Goal: Information Seeking & Learning: Understand process/instructions

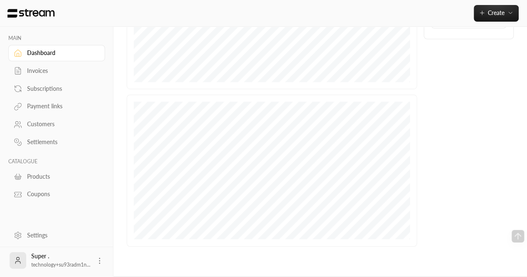
scroll to position [241, 0]
click at [56, 234] on div "Settings" at bounding box center [60, 235] width 67 height 8
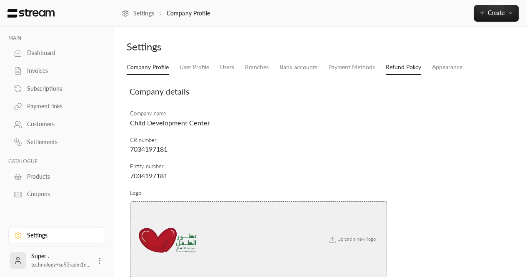
click at [397, 65] on link "Refund Policy" at bounding box center [403, 67] width 35 height 15
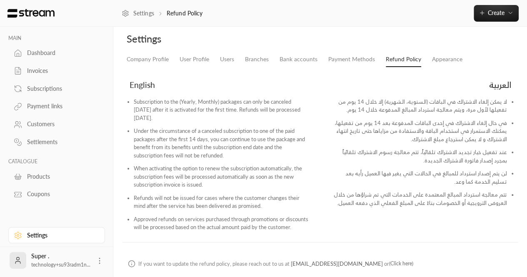
scroll to position [7, 0]
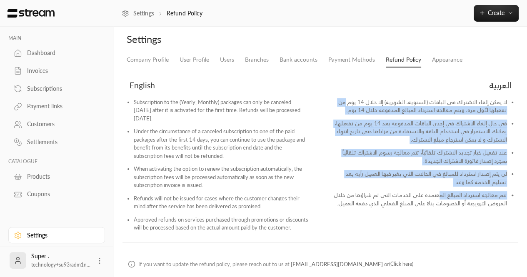
drag, startPoint x: 346, startPoint y: 100, endPoint x: 434, endPoint y: 208, distance: 139.5
click at [434, 208] on ul "لا يمكن إلغاء الاشتراك في الباقات (السنوية، الشهرية) إلا خلال 14 يوم من تفعيلها…" at bounding box center [419, 155] width 184 height 115
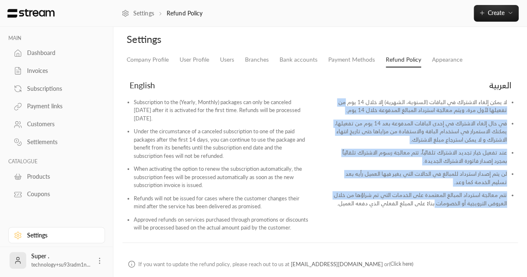
click at [392, 59] on link "Refund Policy" at bounding box center [403, 59] width 35 height 15
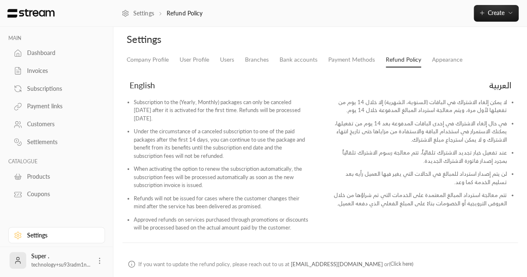
click at [313, 73] on div "العربية لا يمكن إلغاء الاشتراك في الباقات (السنوية، الشهرية) إلا خلال 14 يوم من…" at bounding box center [320, 160] width 387 height 180
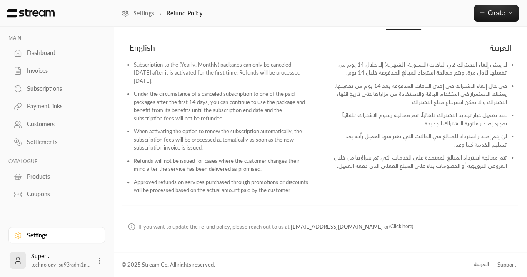
scroll to position [0, 0]
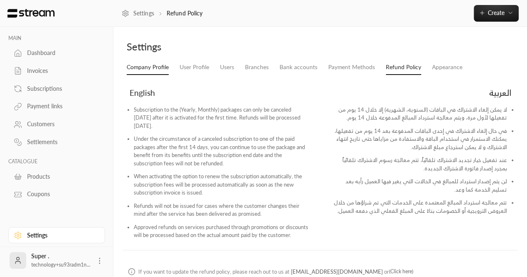
click at [137, 70] on link "Company Profile" at bounding box center [148, 67] width 42 height 15
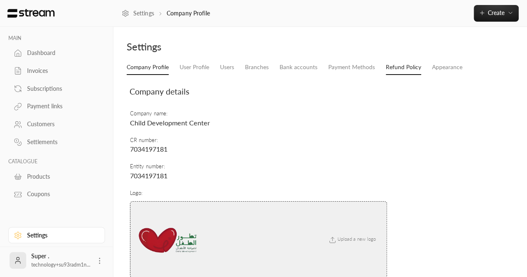
click at [401, 73] on link "Refund Policy" at bounding box center [403, 67] width 35 height 15
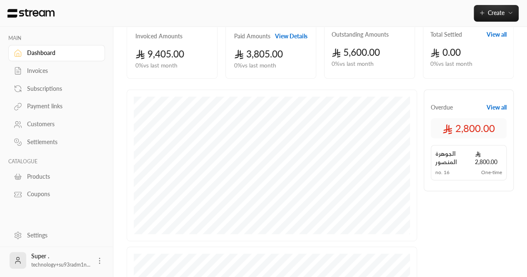
scroll to position [81, 0]
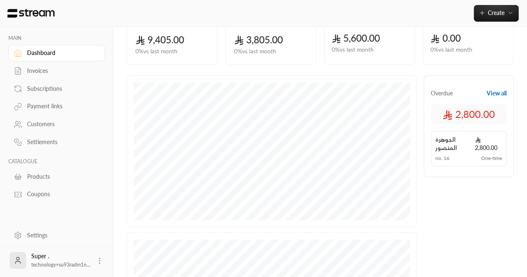
click at [48, 230] on link "Settings" at bounding box center [56, 235] width 97 height 16
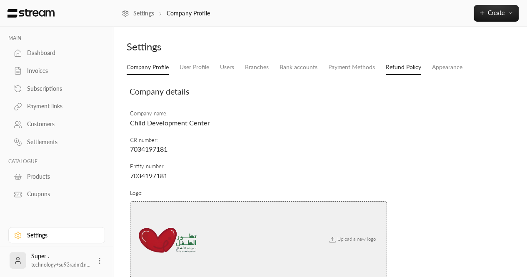
click at [394, 65] on link "Refund Policy" at bounding box center [403, 67] width 35 height 15
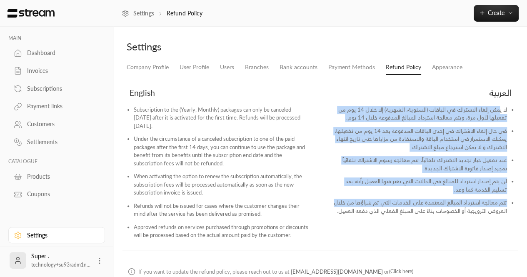
drag, startPoint x: 500, startPoint y: 112, endPoint x: 331, endPoint y: 202, distance: 190.7
click at [331, 202] on ul "لا يمكن إلغاء الاشتراك في الباقات (السنوية، الشهرية) إلا خلال 14 يوم من تفعيلها…" at bounding box center [419, 163] width 184 height 115
click at [28, 230] on link "Settings" at bounding box center [56, 235] width 97 height 16
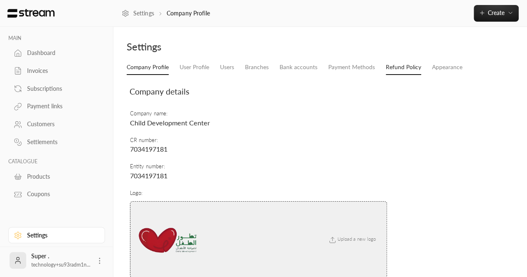
click at [406, 66] on link "Refund Policy" at bounding box center [403, 67] width 35 height 15
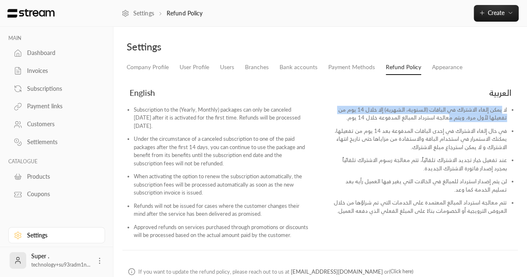
drag, startPoint x: 502, startPoint y: 109, endPoint x: 448, endPoint y: 115, distance: 53.7
click at [448, 115] on li "لا يمكن إلغاء الاشتراك في الباقات (السنوية، الشهرية) إلا خلال 14 يوم من تفعيلها…" at bounding box center [419, 116] width 176 height 21
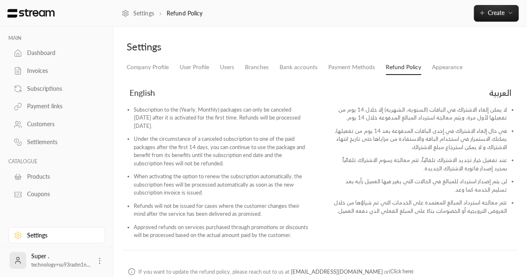
click at [314, 89] on div "English Subscription to the (Yearly, Monthly) packages can only be canceled wit…" at bounding box center [220, 167] width 197 height 166
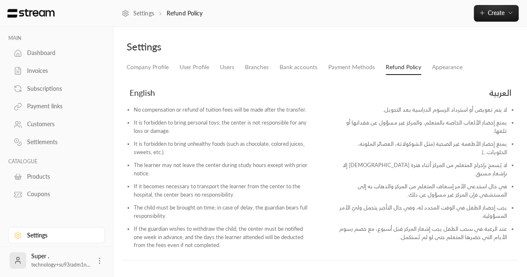
click at [30, 59] on link "Dashboard" at bounding box center [56, 53] width 97 height 16
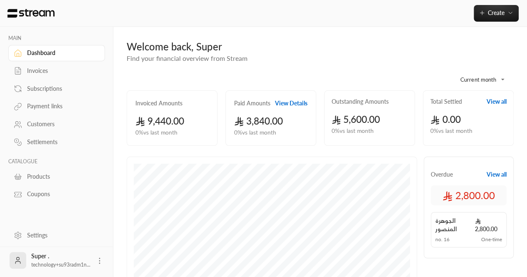
click at [40, 240] on div "Settings" at bounding box center [60, 235] width 67 height 8
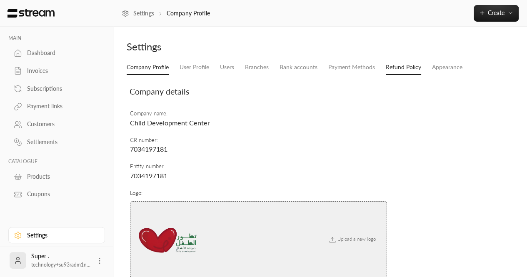
click at [408, 70] on link "Refund Policy" at bounding box center [403, 67] width 35 height 15
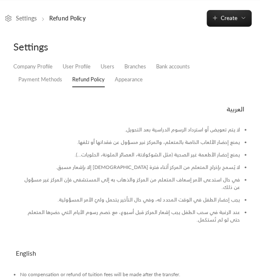
scroll to position [27, 0]
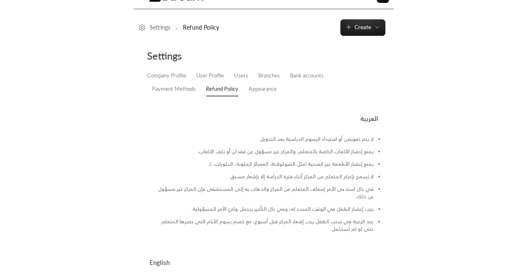
scroll to position [14, 0]
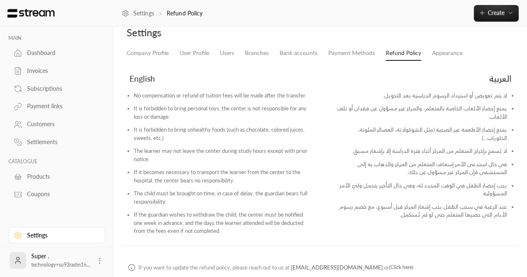
click at [122, 210] on div "English No compensation or refund of tuition fees will be made after the transf…" at bounding box center [220, 158] width 197 height 176
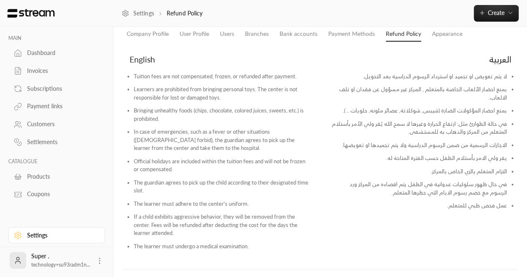
scroll to position [36, 0]
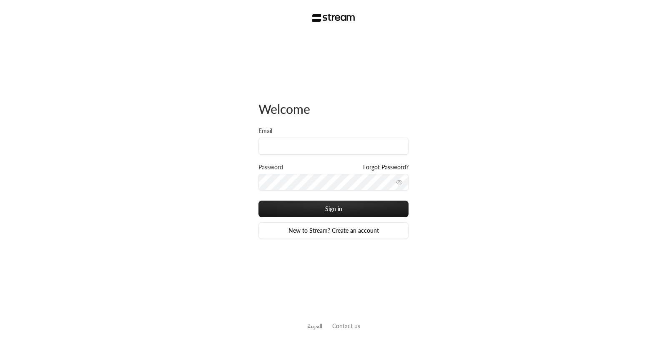
click at [282, 154] on input "Email" at bounding box center [333, 145] width 150 height 17
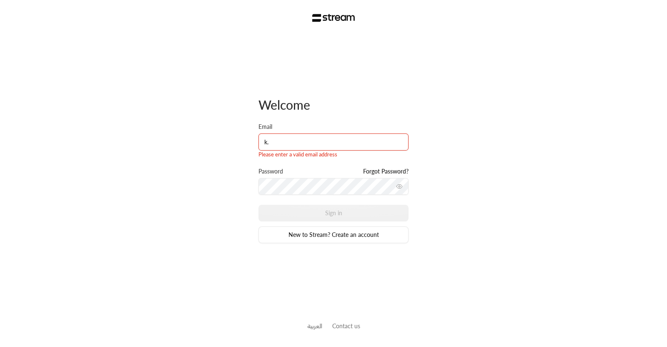
type input "[PERSON_NAME][EMAIL_ADDRESS][DOMAIN_NAME]"
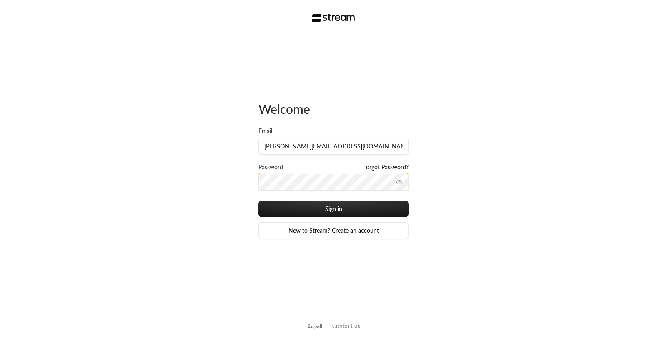
click at [258, 200] on button "Sign in" at bounding box center [333, 208] width 150 height 17
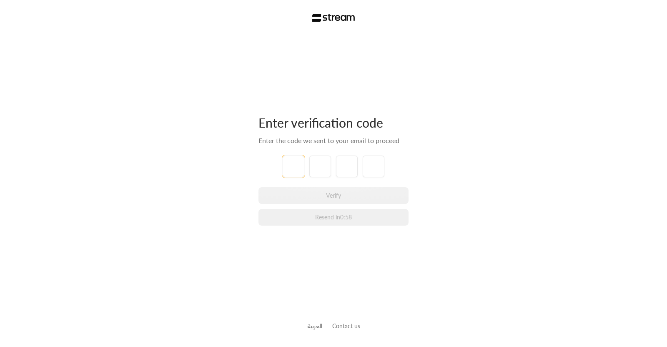
type input "1"
type input "2"
type input "3"
type input "4"
